Goal: Task Accomplishment & Management: Use online tool/utility

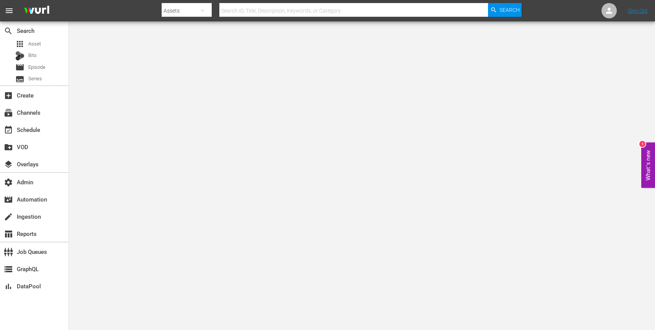
click at [205, 13] on icon "button" at bounding box center [202, 10] width 9 height 9
click at [194, 33] on div "Channels" at bounding box center [186, 32] width 31 height 12
click at [260, 11] on input "text" at bounding box center [353, 11] width 269 height 18
paste input "free_tv_networks_the365_1"
type input "free_tv_networks_the365_1"
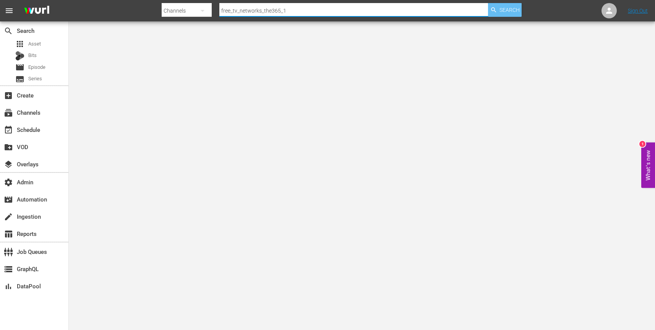
click at [505, 9] on span "Search" at bounding box center [510, 10] width 20 height 14
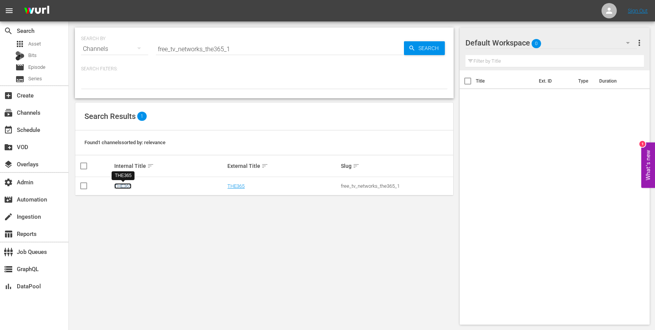
click at [123, 185] on link "THE365" at bounding box center [122, 186] width 17 height 6
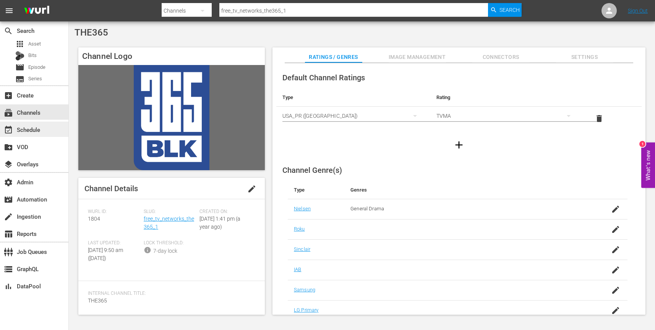
click at [45, 133] on div "event_available Schedule" at bounding box center [34, 129] width 68 height 15
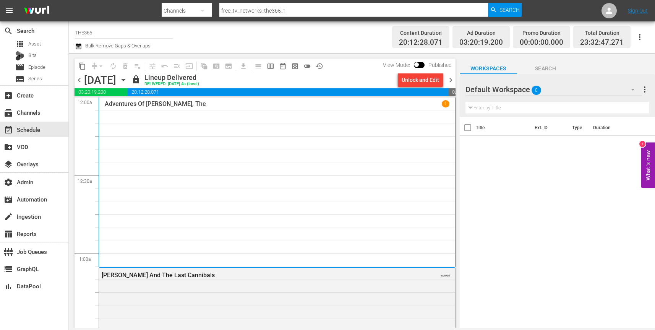
click at [128, 78] on icon "button" at bounding box center [123, 80] width 8 height 8
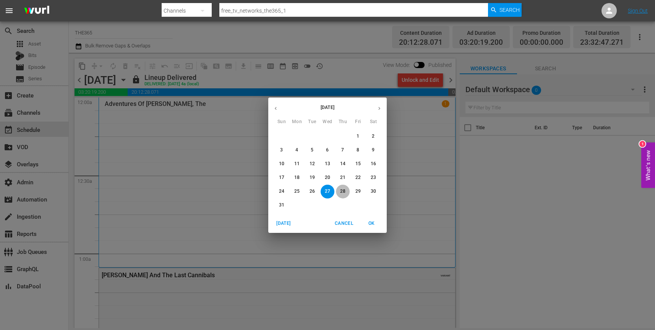
click at [341, 191] on p "28" at bounding box center [342, 191] width 5 height 6
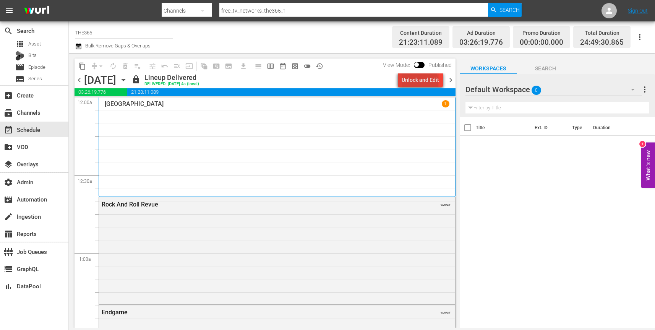
click at [421, 82] on div "Unlock and Edit" at bounding box center [420, 80] width 37 height 14
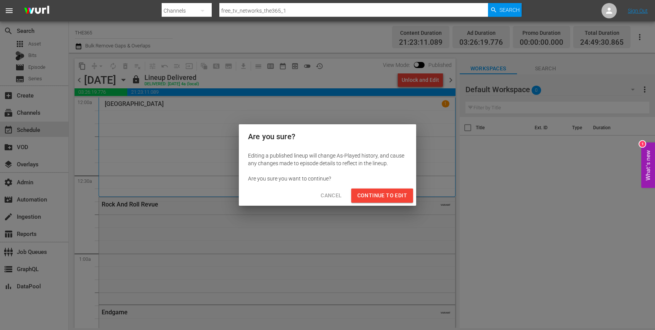
click at [384, 198] on span "Continue to Edit" at bounding box center [382, 196] width 50 height 10
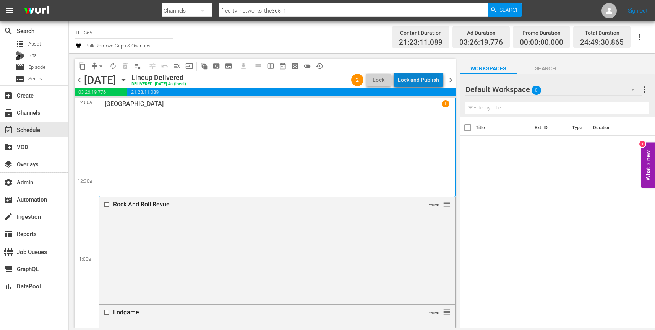
click at [425, 79] on div "Lock and Publish" at bounding box center [418, 80] width 41 height 14
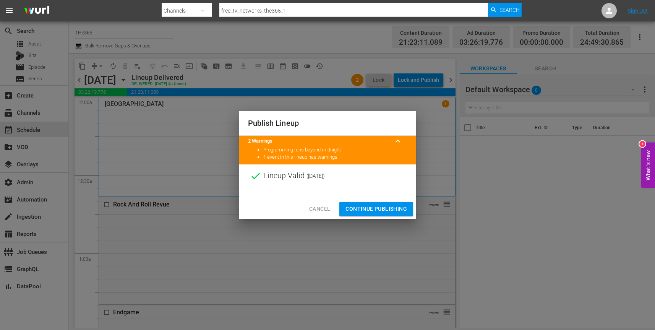
click at [371, 211] on span "Continue Publishing" at bounding box center [377, 209] width 62 height 10
